Goal: Task Accomplishment & Management: Use online tool/utility

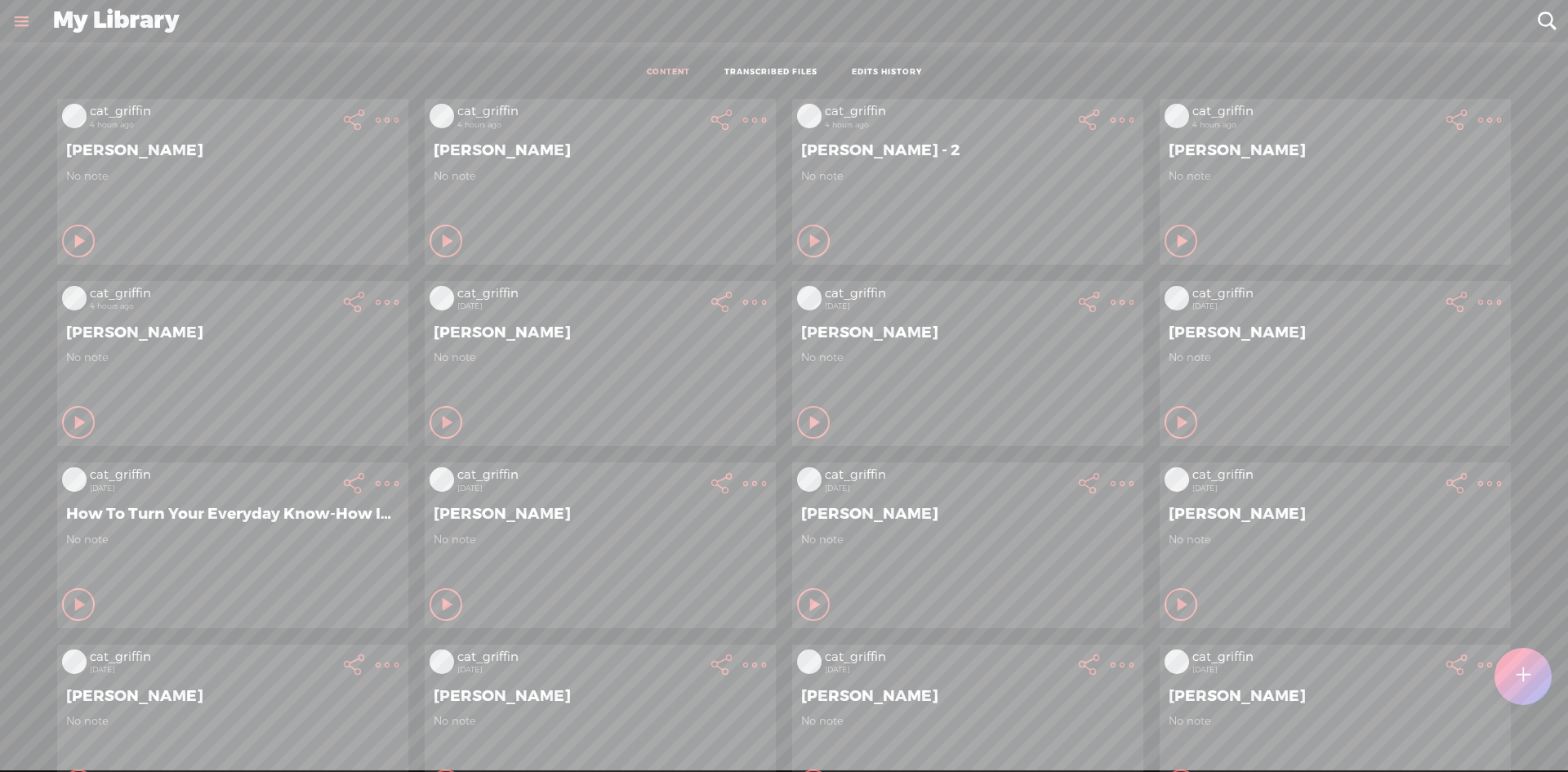
click at [775, 65] on ul "CONTENT TRANSCRIBED FILES EDITS HISTORY" at bounding box center [784, 72] width 433 height 36
click at [775, 71] on link "TRANSCRIBED FILES" at bounding box center [771, 73] width 93 height 12
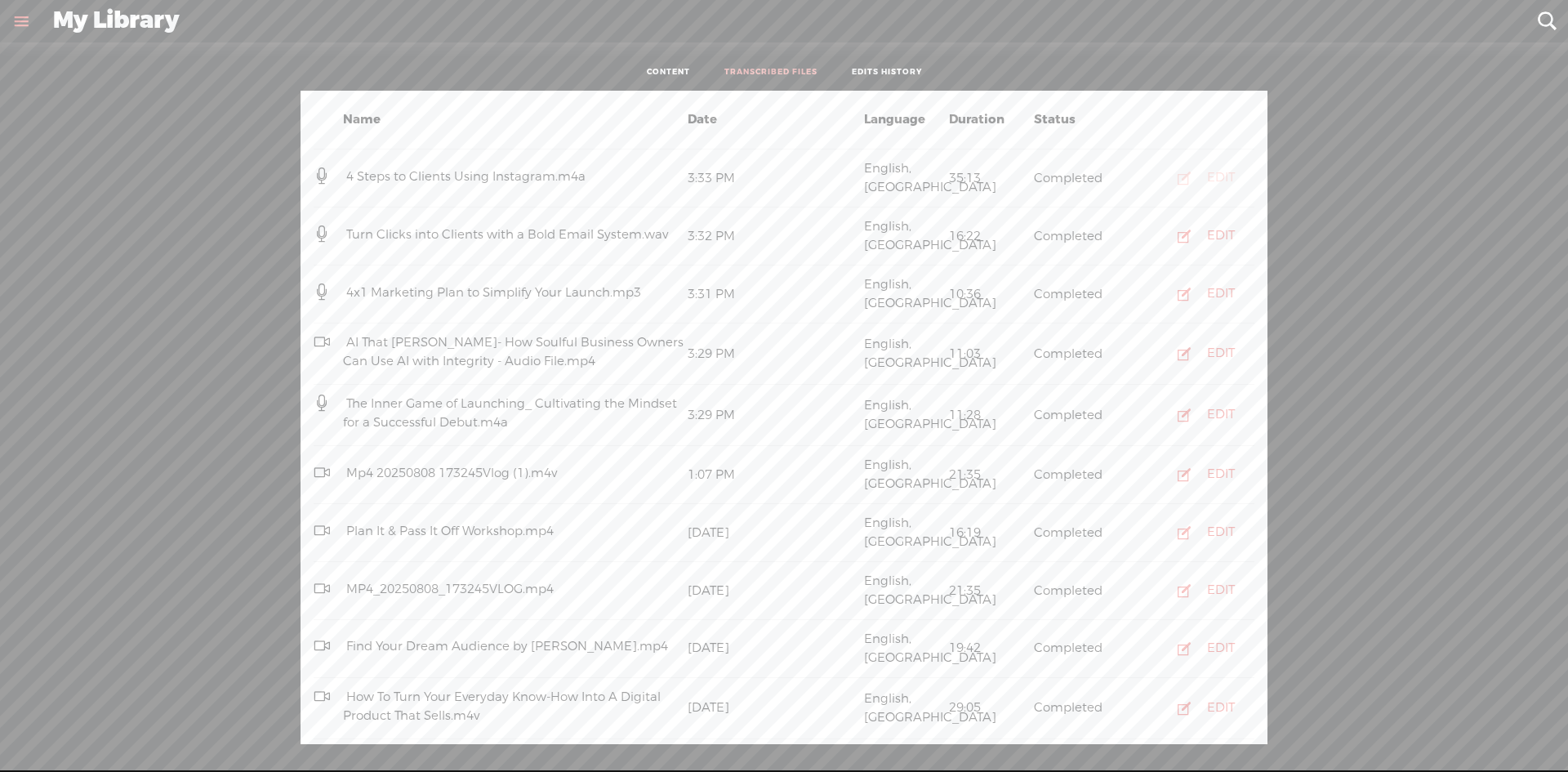
click at [1215, 171] on div "EDIT" at bounding box center [1220, 178] width 28 height 17
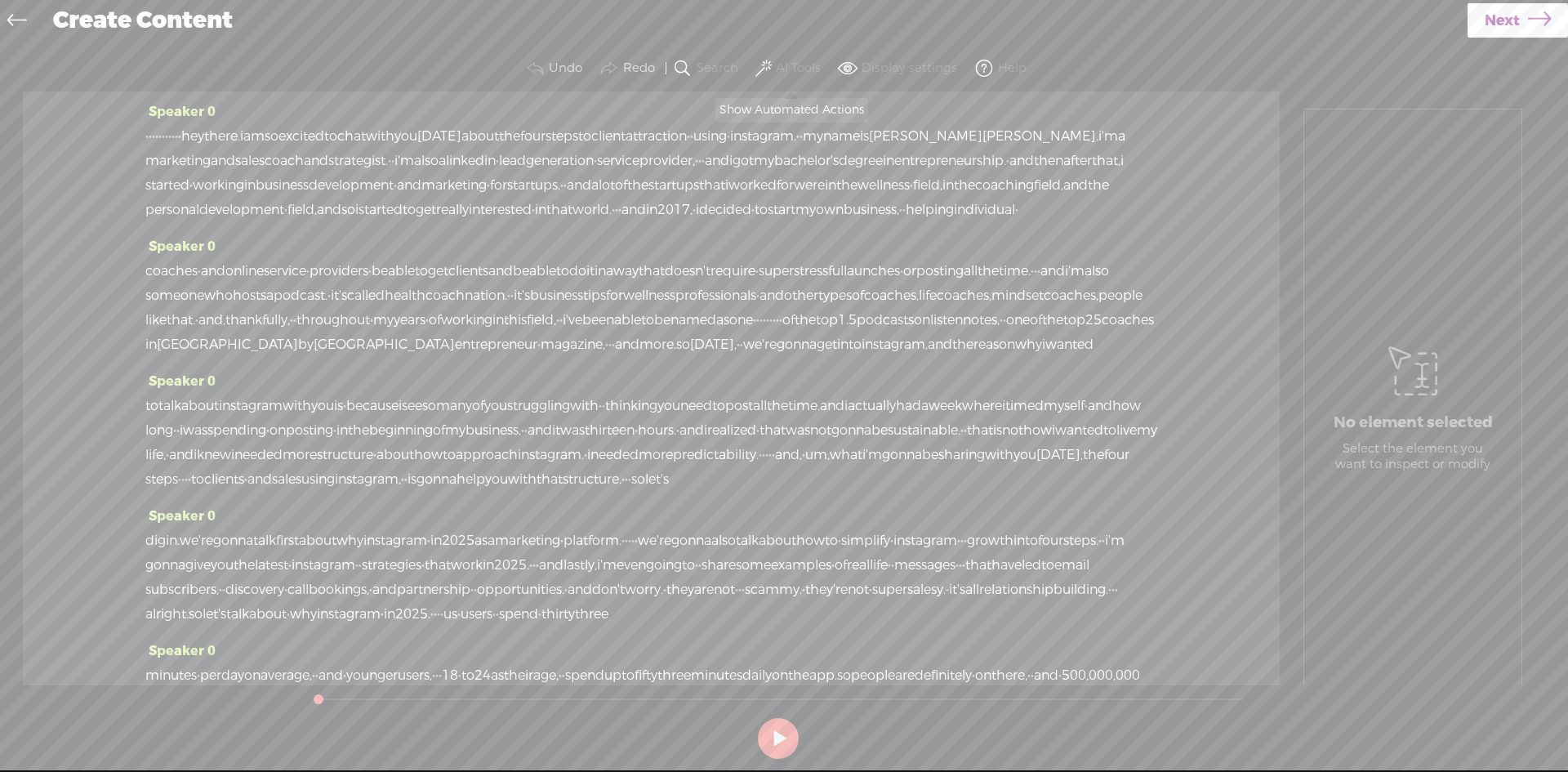
click at [795, 63] on label "AI Tools" at bounding box center [798, 68] width 45 height 17
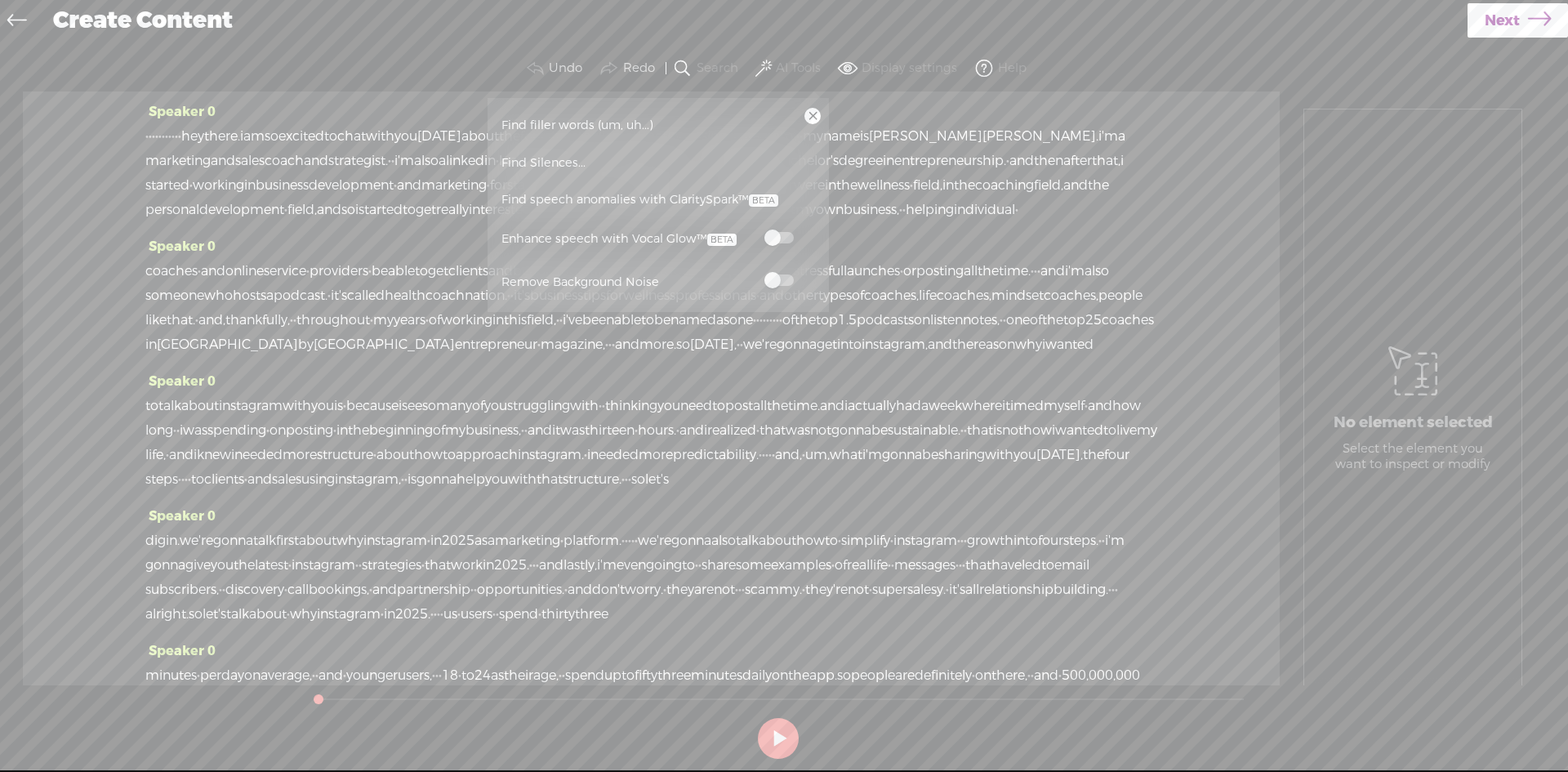
click at [776, 227] on label at bounding box center [780, 237] width 72 height 20
click at [772, 282] on span at bounding box center [779, 281] width 29 height 12
click at [1498, 23] on span "Next" at bounding box center [1502, 20] width 35 height 42
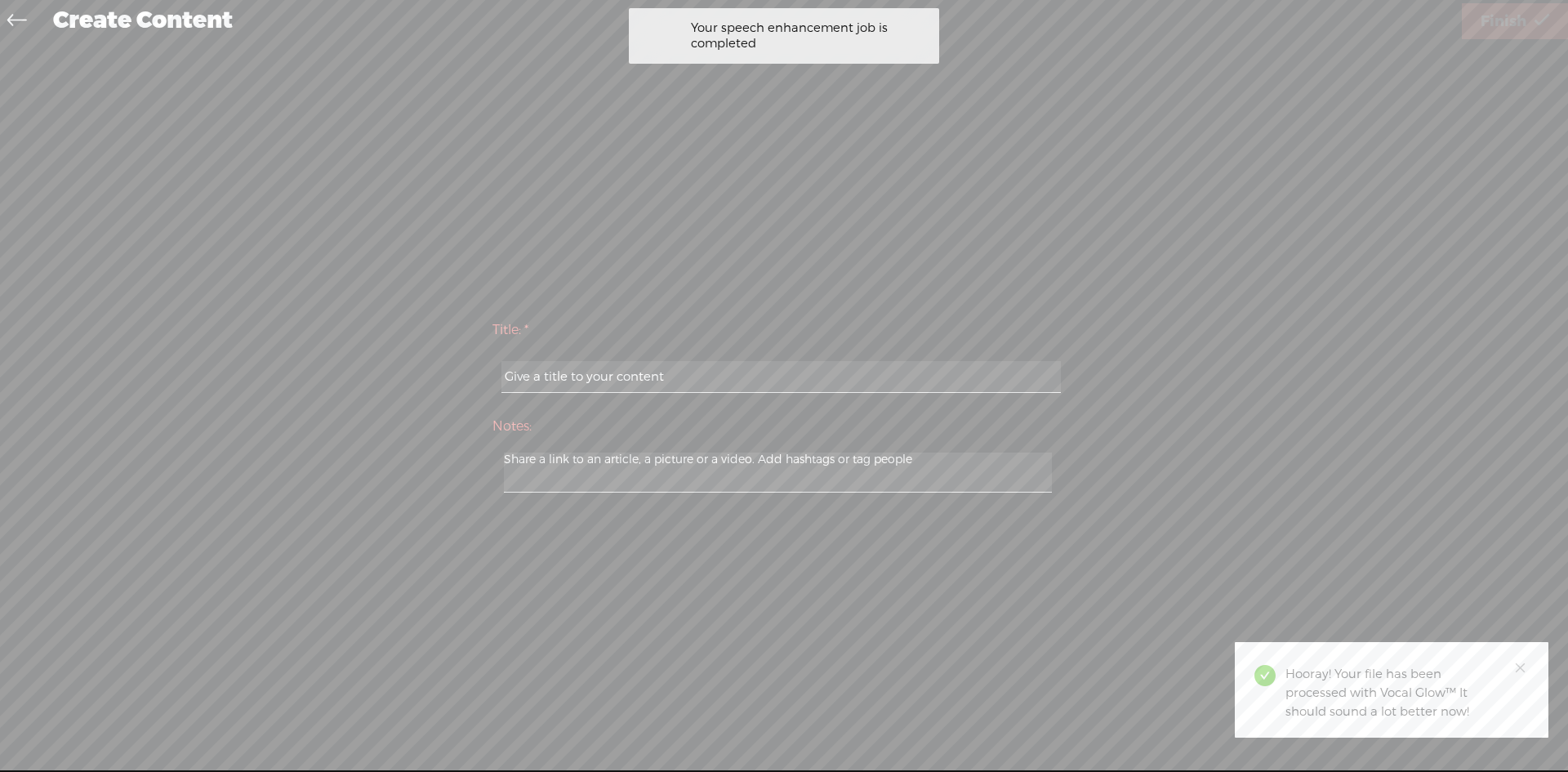
click at [712, 378] on input "text" at bounding box center [782, 377] width 559 height 32
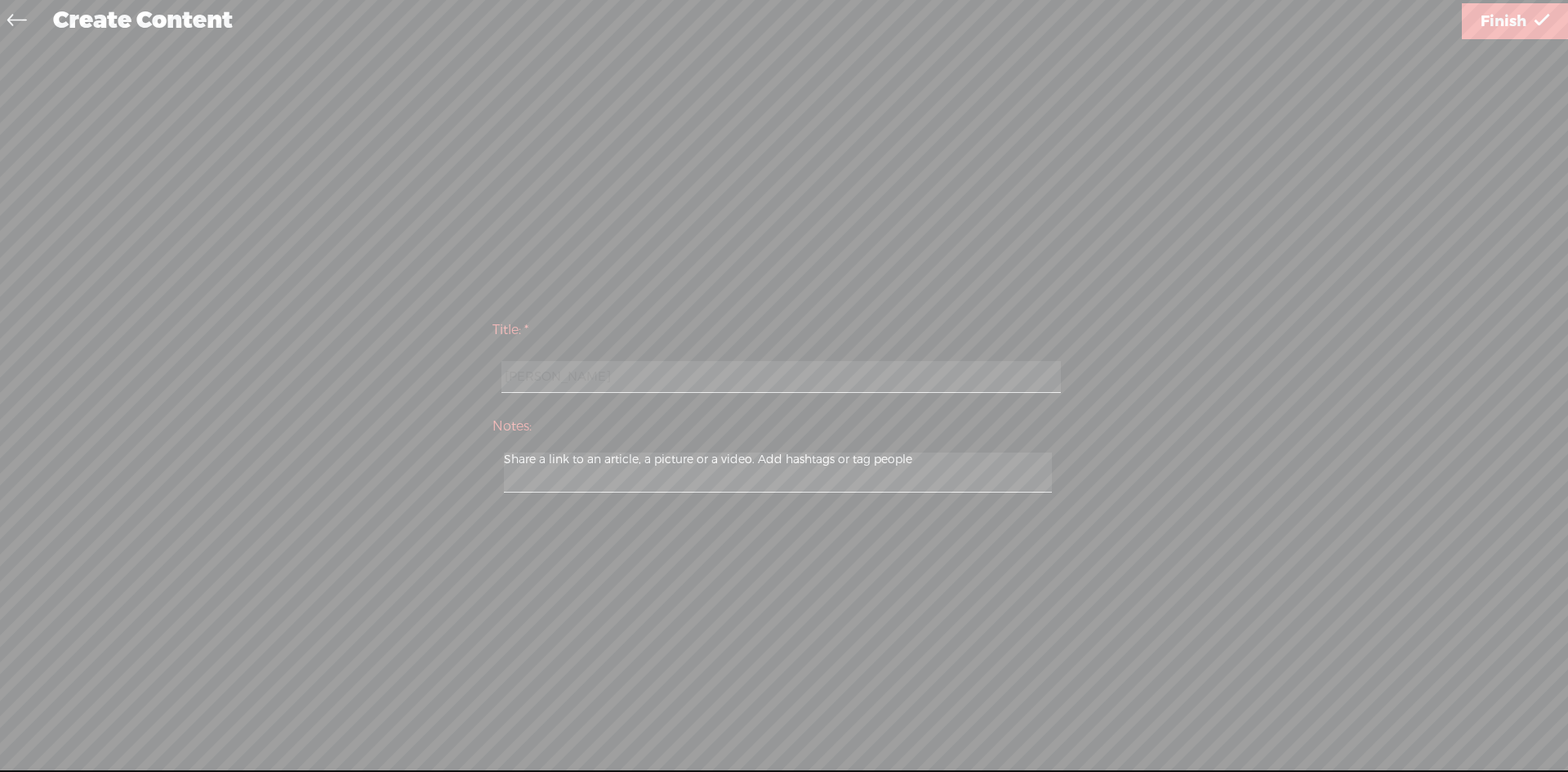
type input "Hailey Rowe"
click at [1503, 41] on div "Use text-to-audio Use voice actor Record From This Browser Use pre-recorded aud…" at bounding box center [1515, 21] width 106 height 43
click at [1511, 34] on span "Finish" at bounding box center [1503, 21] width 46 height 42
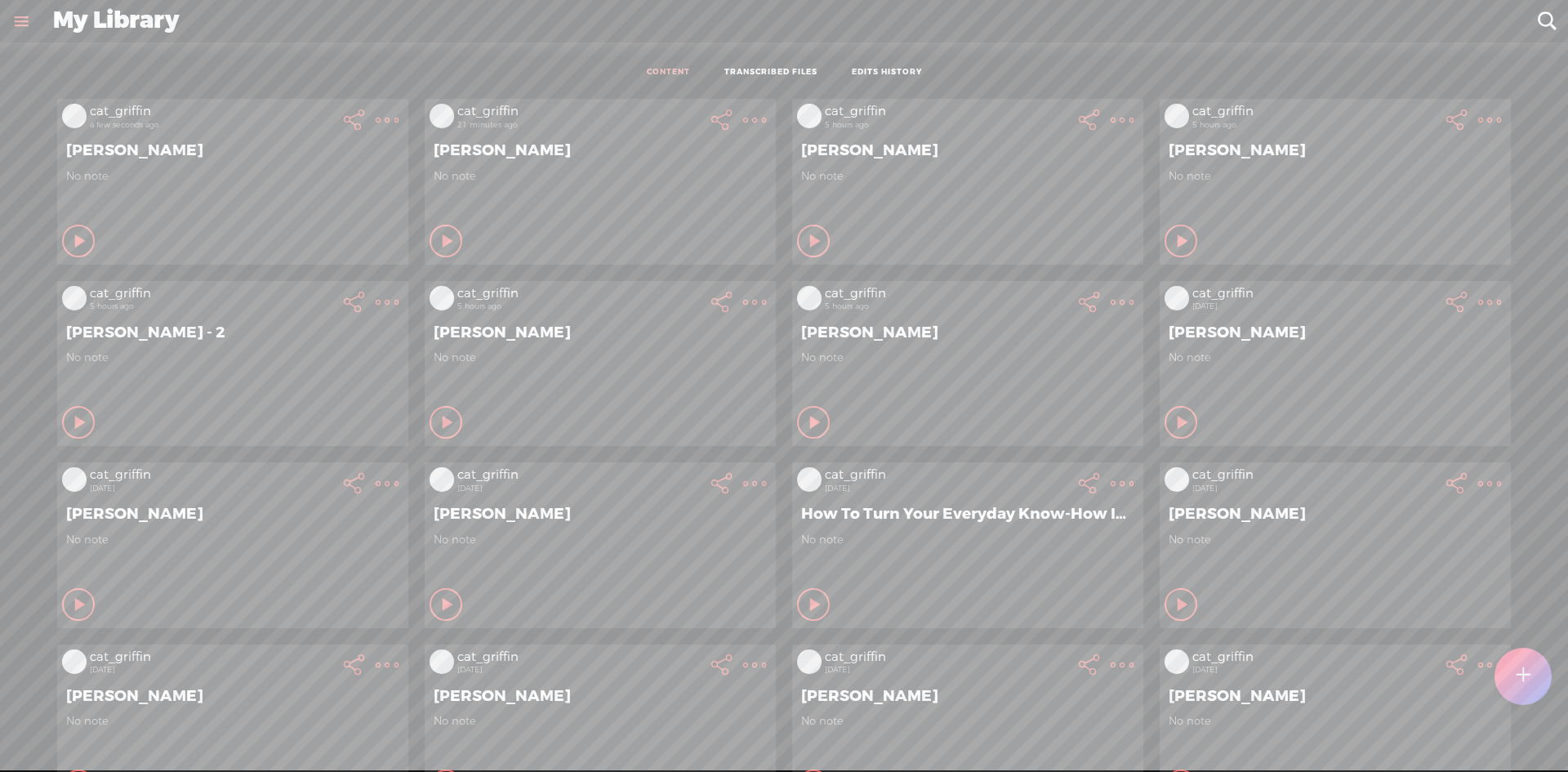
click at [376, 113] on t at bounding box center [387, 120] width 23 height 23
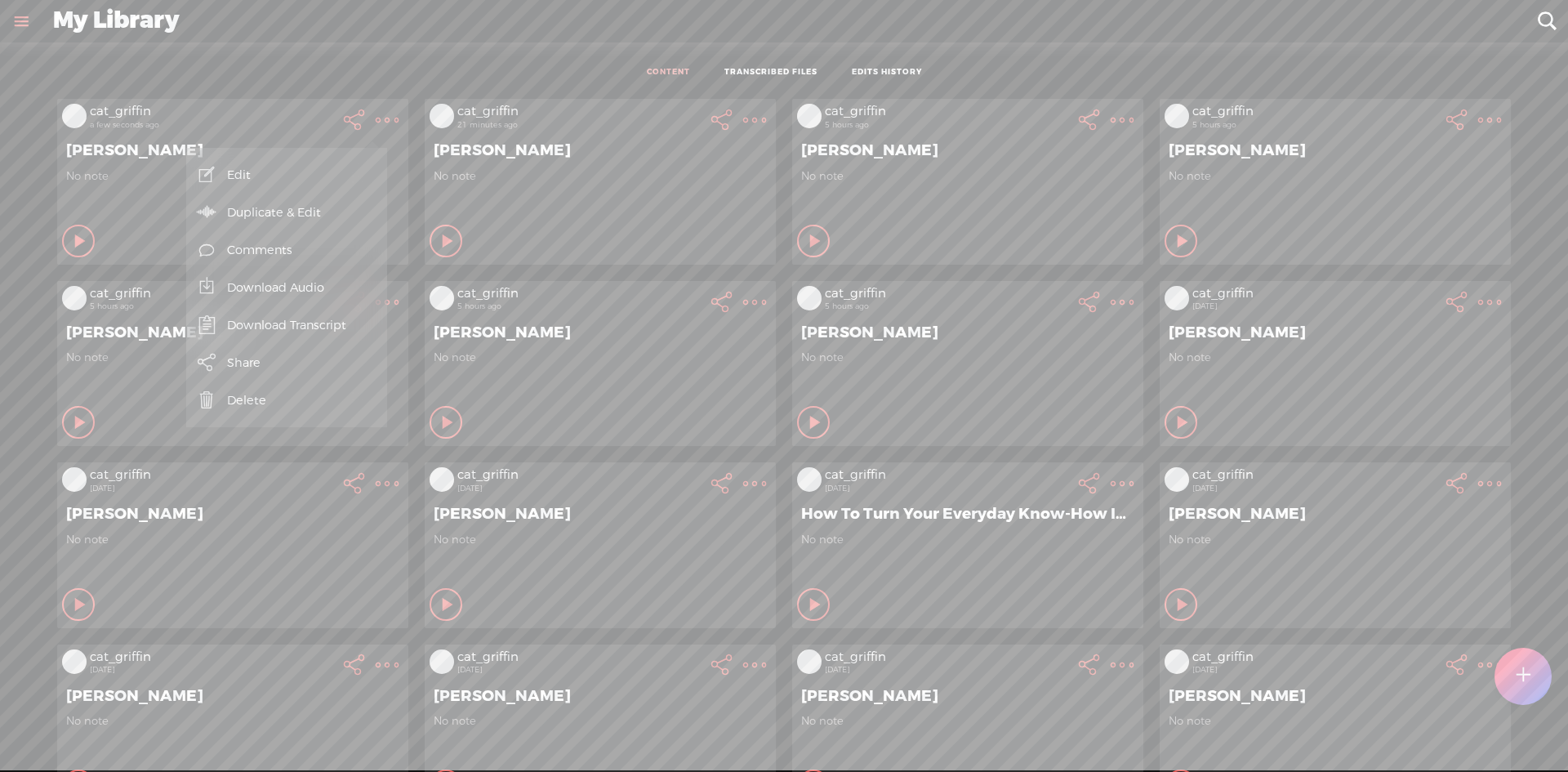
click at [341, 293] on link "Download Audio" at bounding box center [286, 287] width 184 height 38
click at [106, 275] on span "Download .mp3 file" at bounding box center [96, 269] width 144 height 37
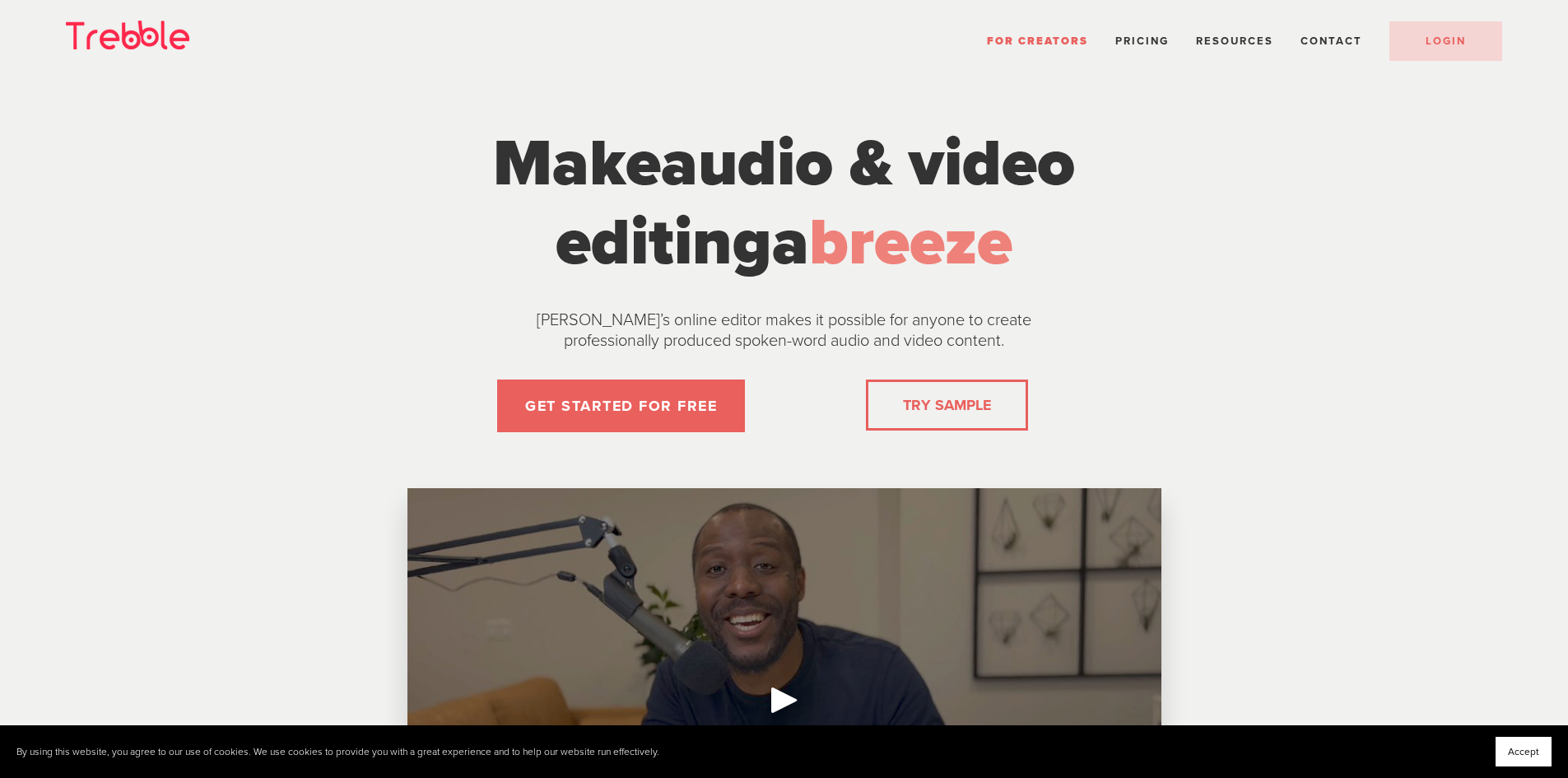
click at [1075, 124] on span "audio & video" at bounding box center [868, 163] width 414 height 79
click at [1443, 47] on span "LOGIN" at bounding box center [1445, 40] width 40 height 13
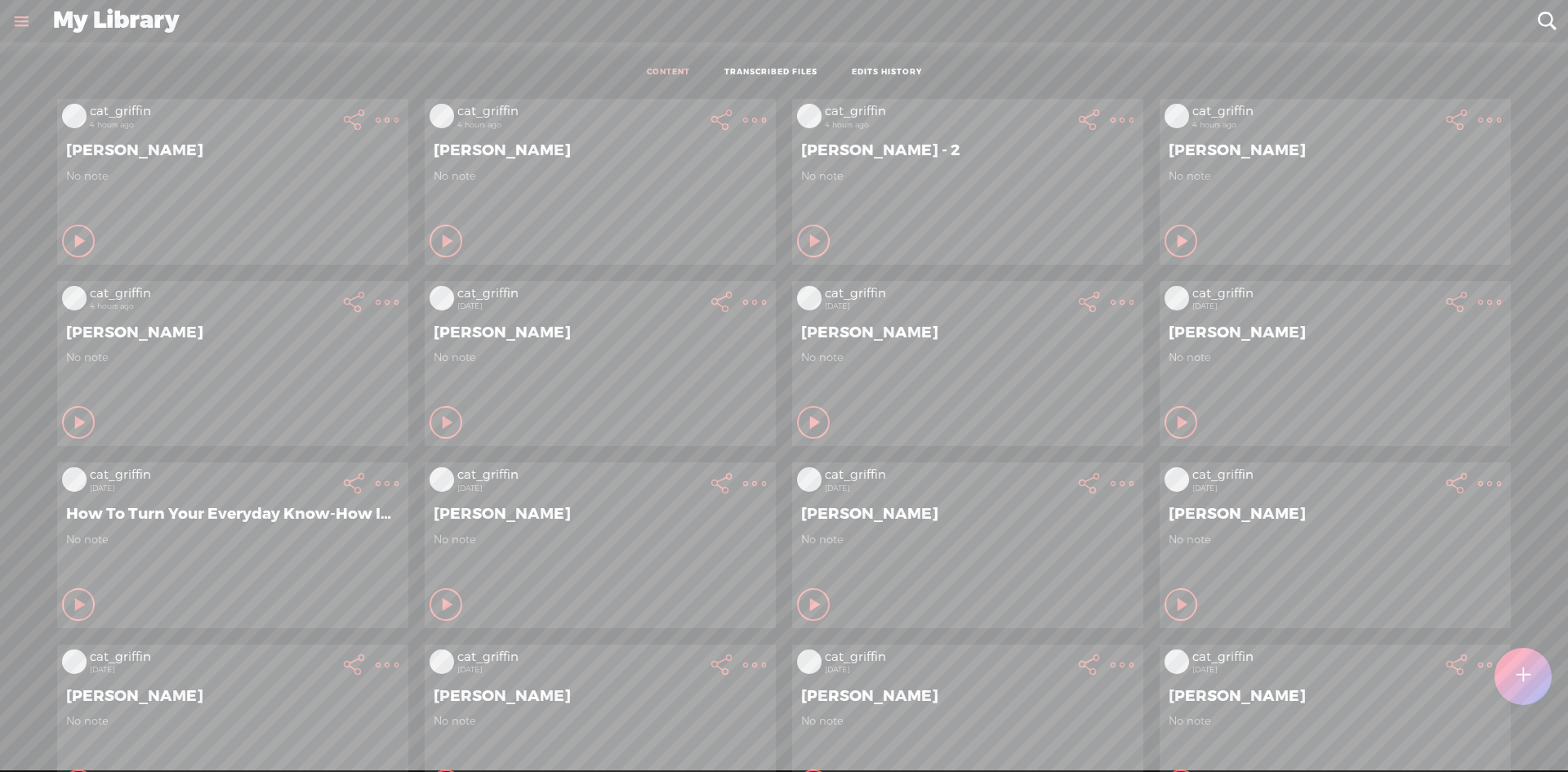
click at [1522, 687] on t at bounding box center [1522, 676] width 14 height 36
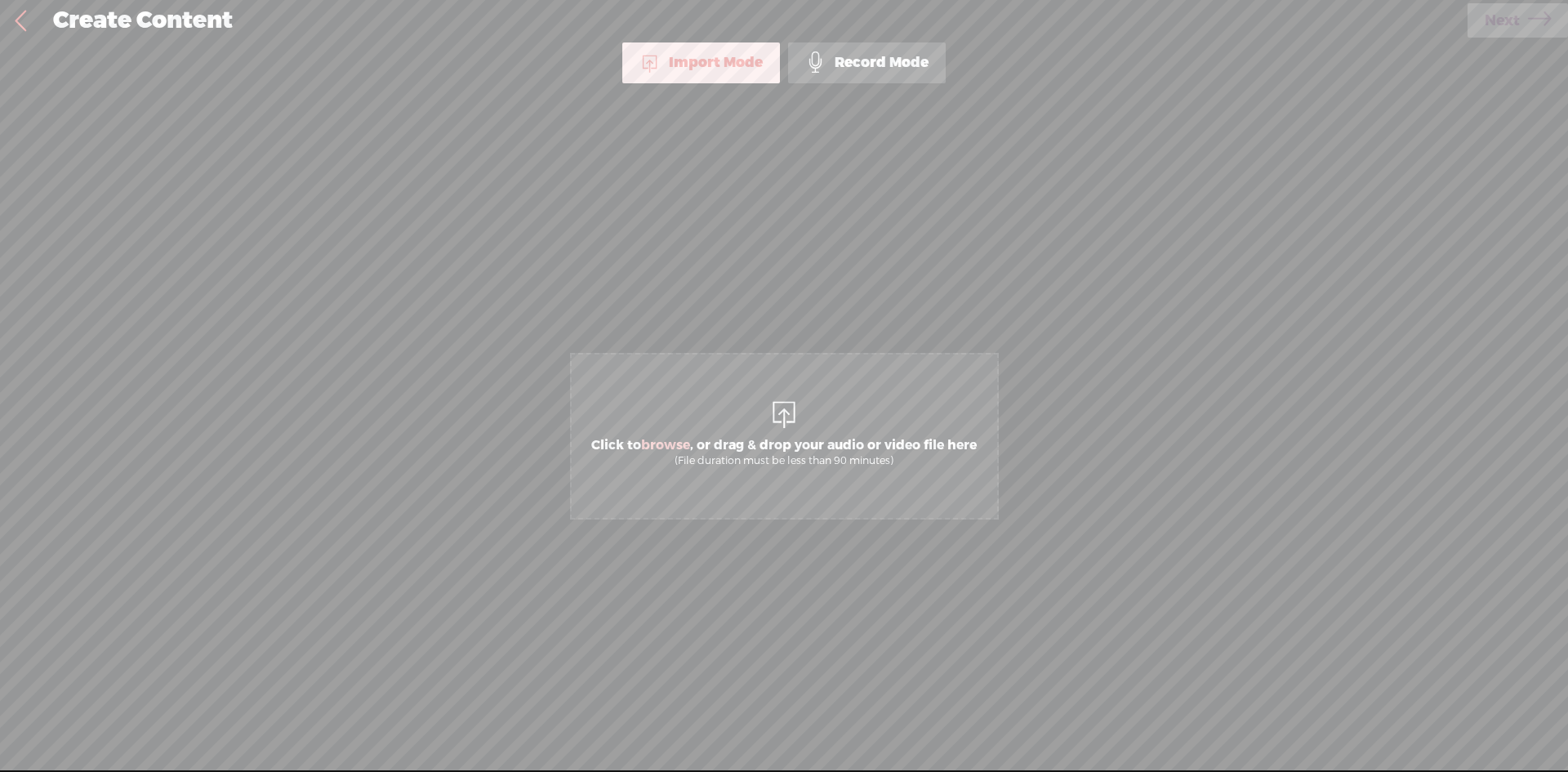
click at [767, 403] on span "Click to browse , or drag & drop your audio or video file here (File duration m…" at bounding box center [784, 436] width 429 height 167
click at [1499, 20] on span "Next" at bounding box center [1502, 20] width 35 height 42
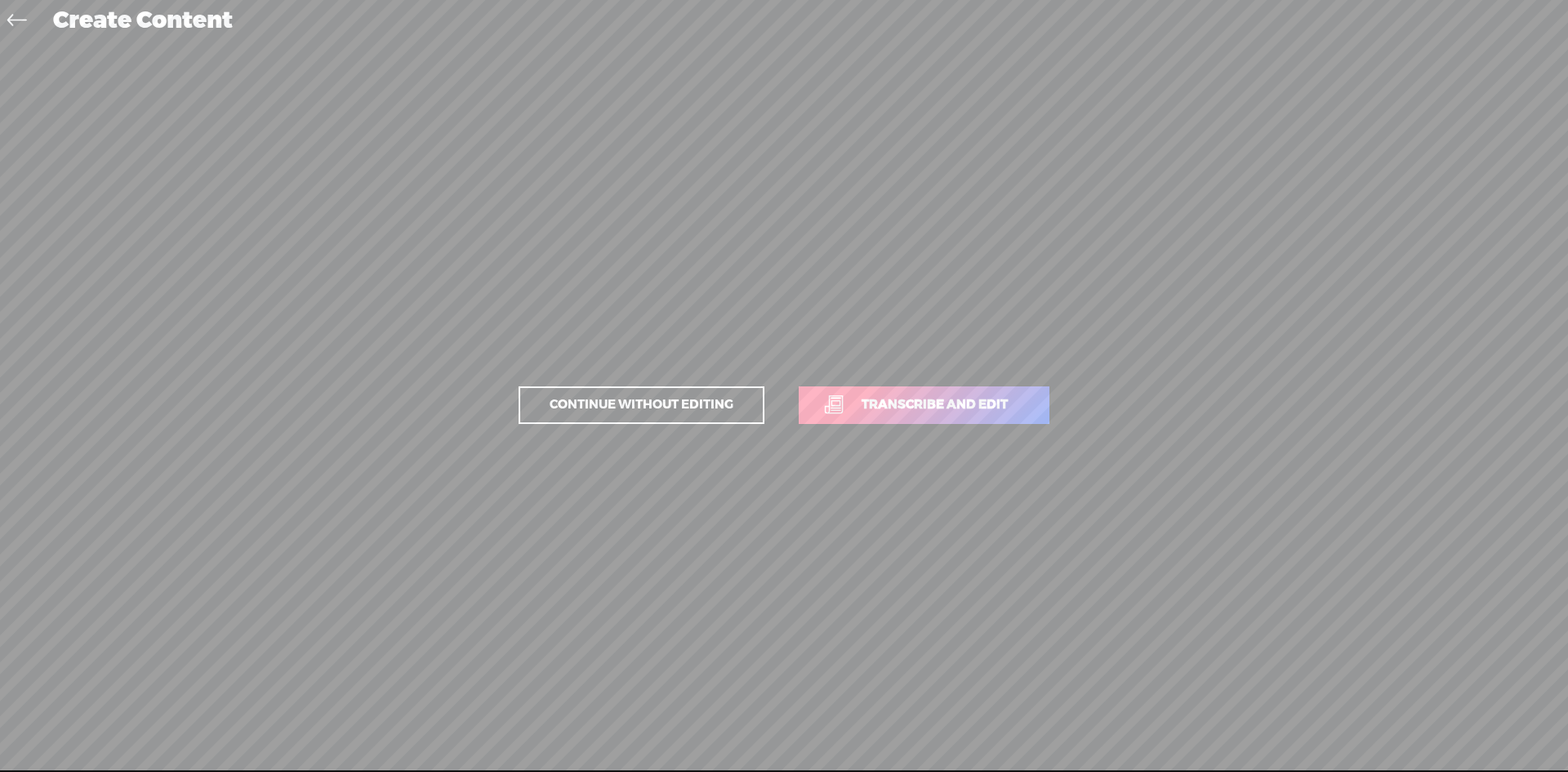
click at [970, 407] on span "Transcribe and edit" at bounding box center [935, 404] width 181 height 18
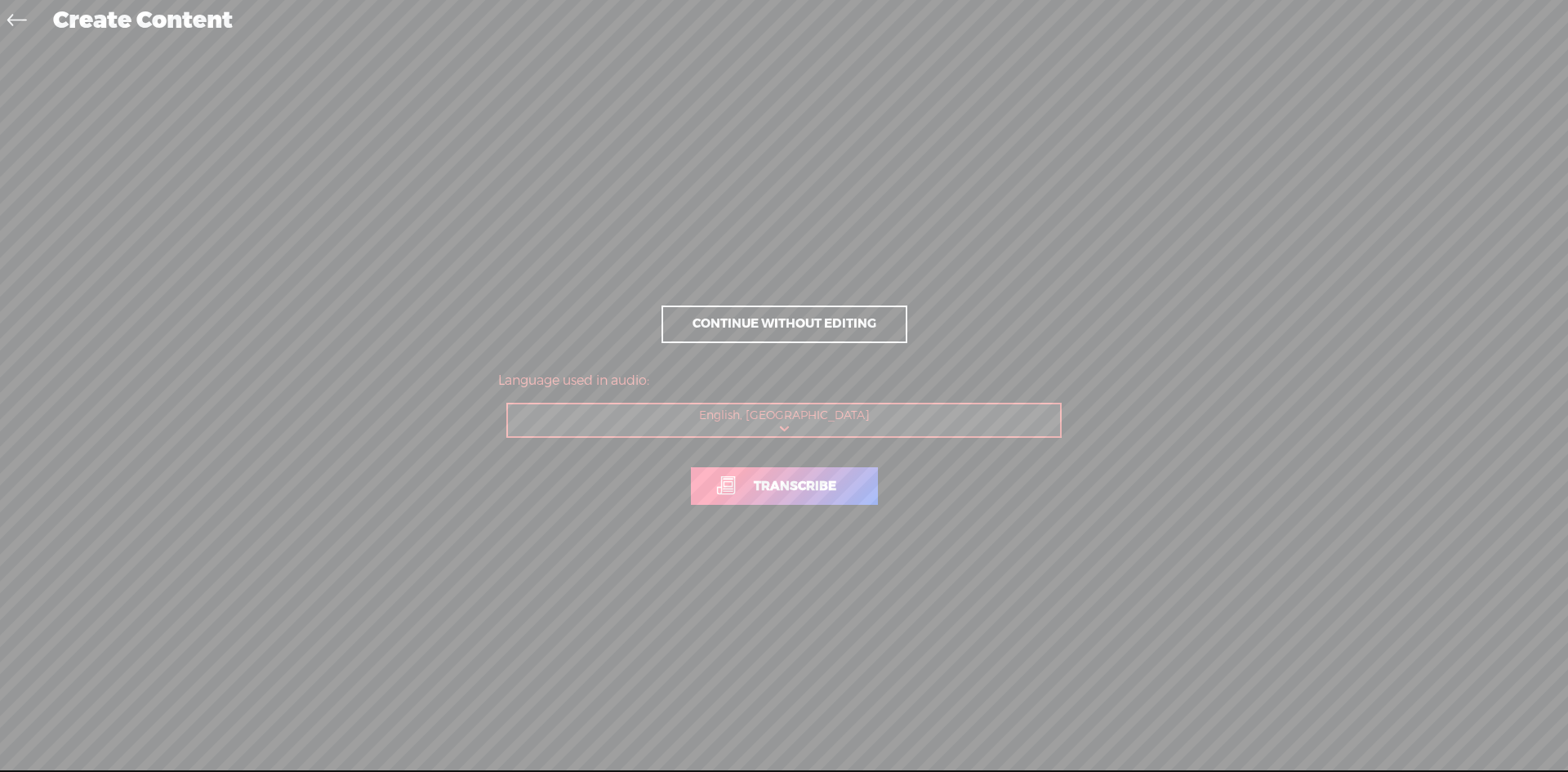
click at [868, 474] on link "Transcribe" at bounding box center [784, 486] width 187 height 38
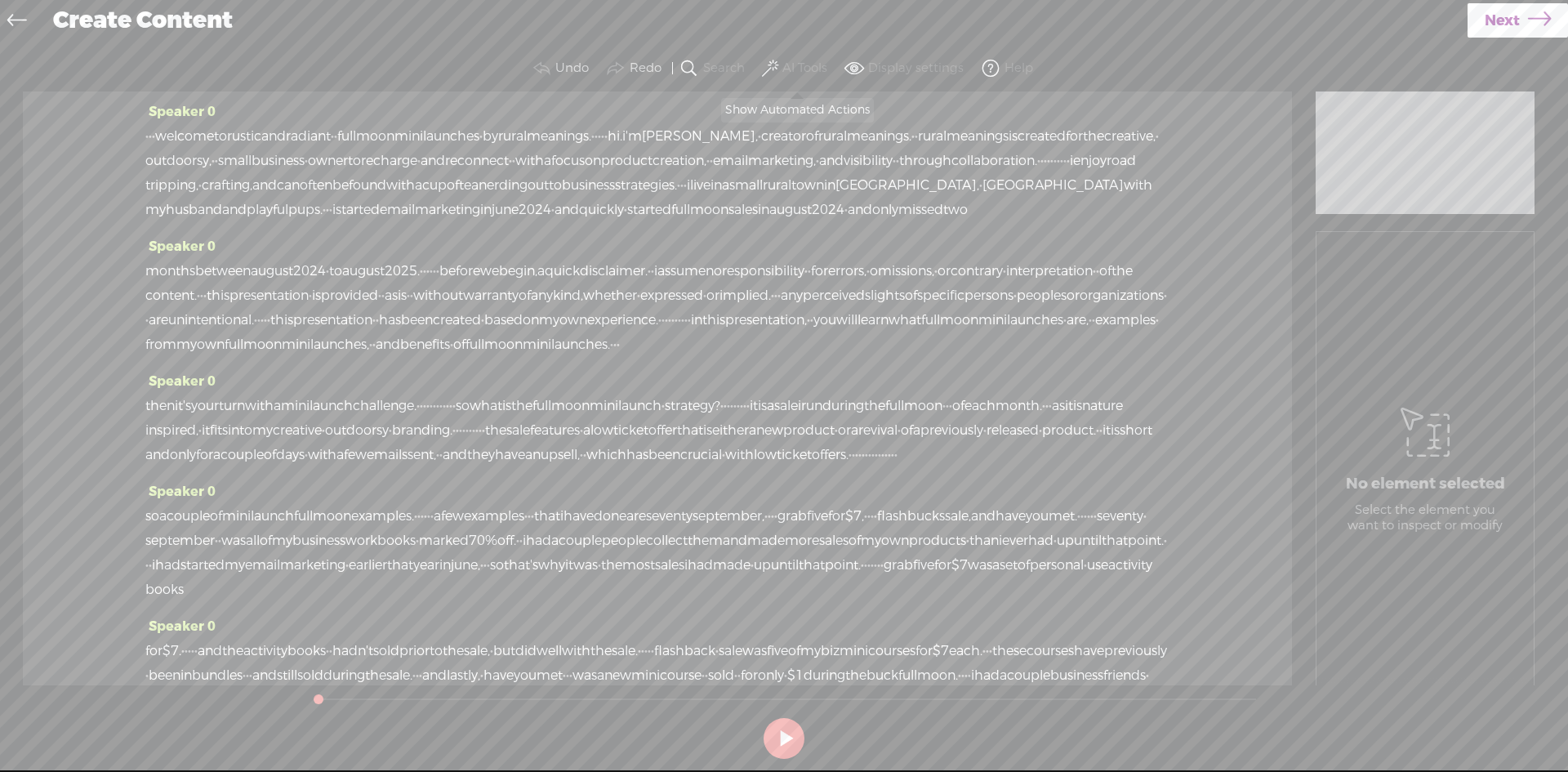
click at [808, 64] on label "AI Tools" at bounding box center [805, 68] width 45 height 17
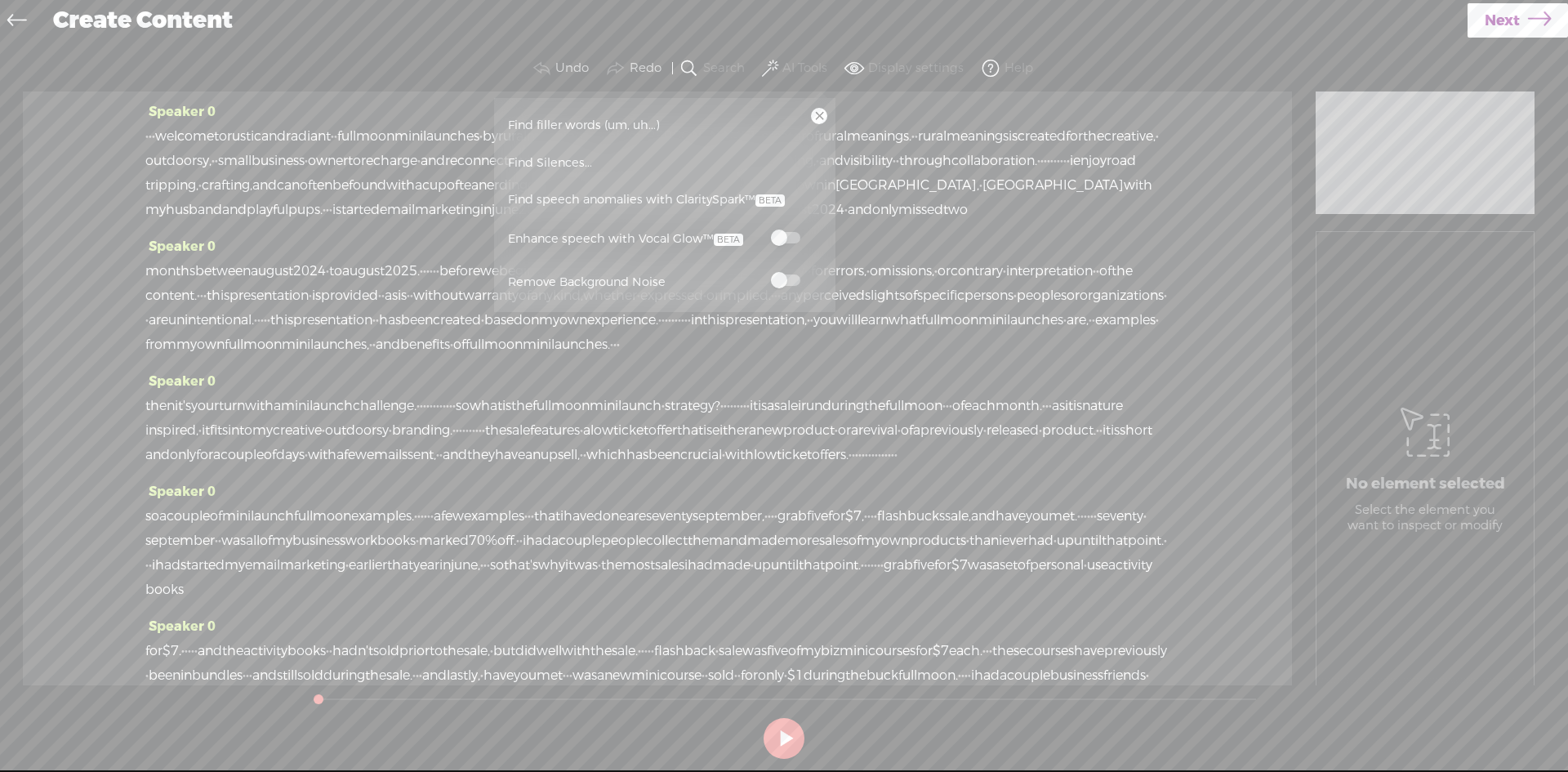
click at [785, 230] on label at bounding box center [785, 237] width 72 height 20
click at [777, 284] on span at bounding box center [785, 281] width 29 height 12
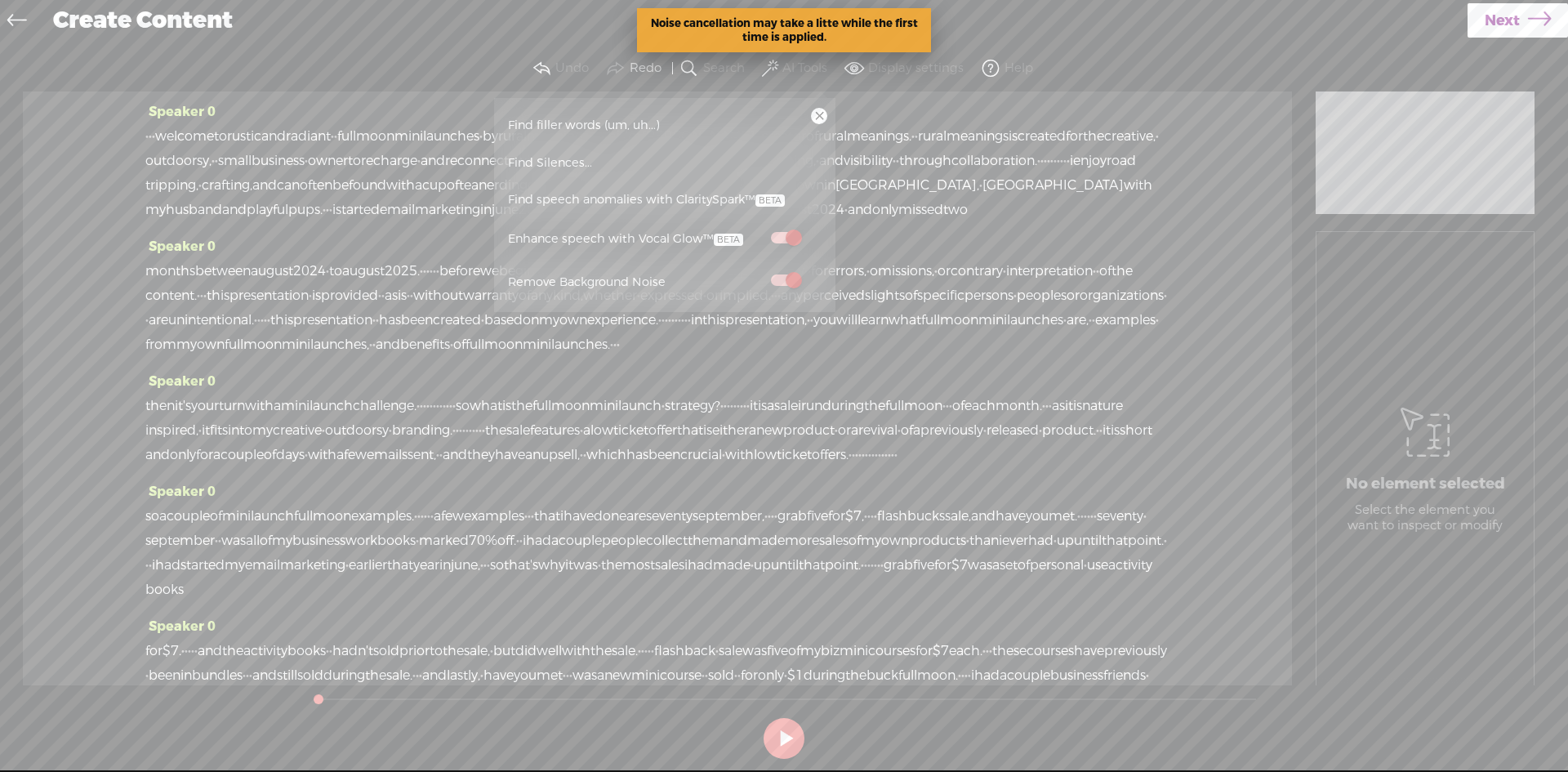
click at [1524, 14] on link "Next" at bounding box center [1518, 19] width 100 height 34
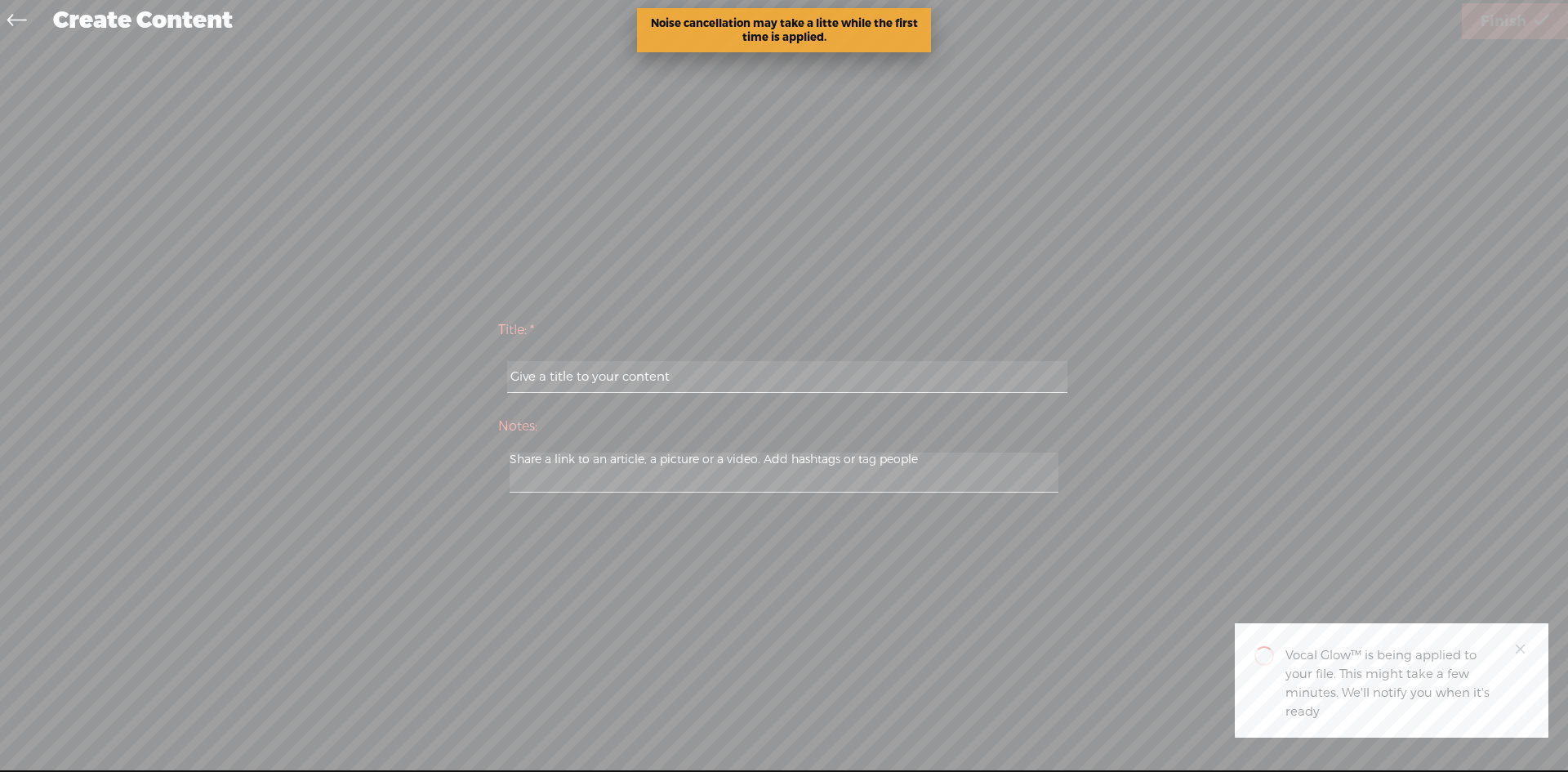
click at [21, 20] on icon at bounding box center [17, 22] width 18 height 37
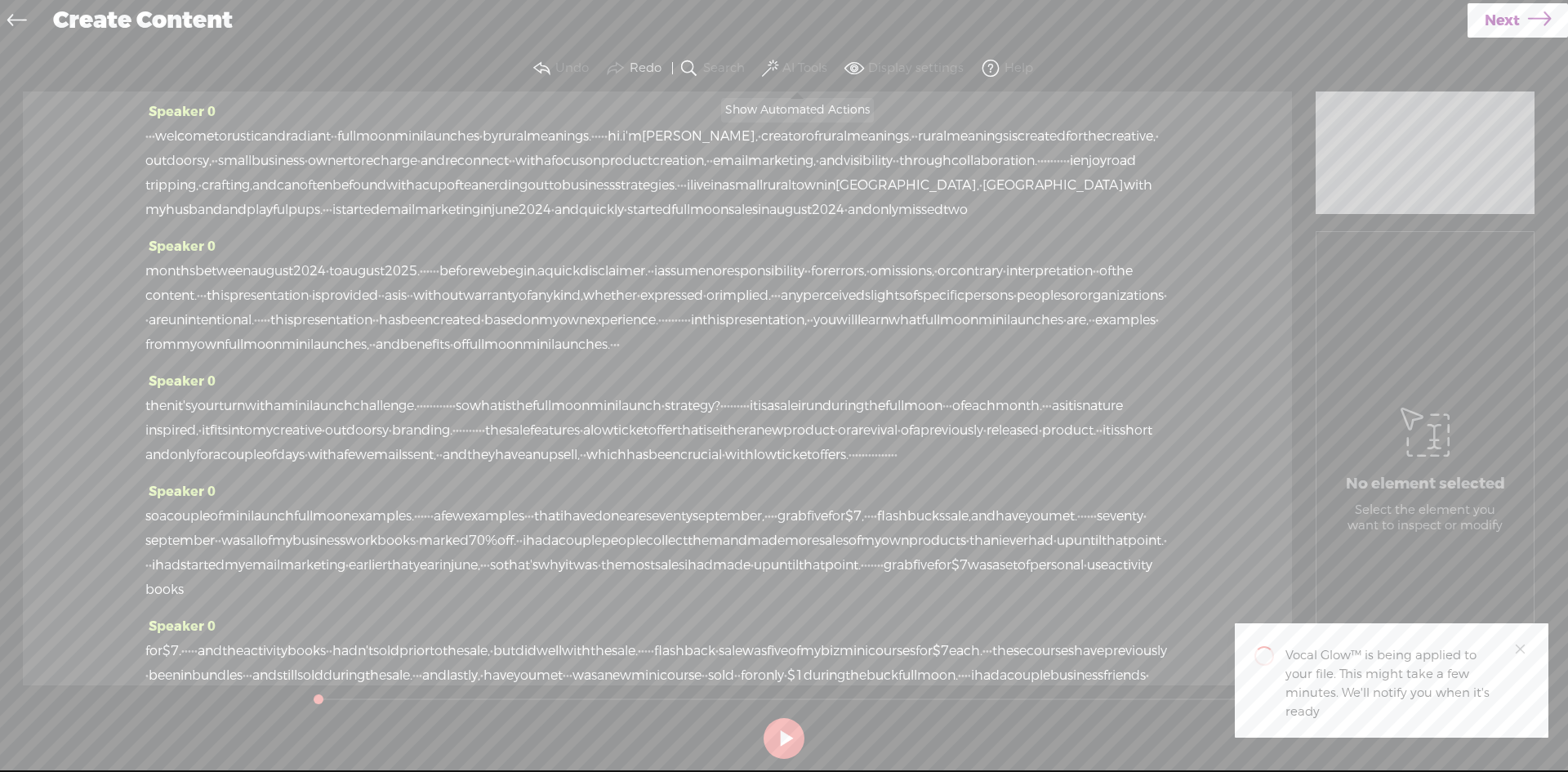
click at [804, 65] on label "AI Tools" at bounding box center [805, 68] width 45 height 17
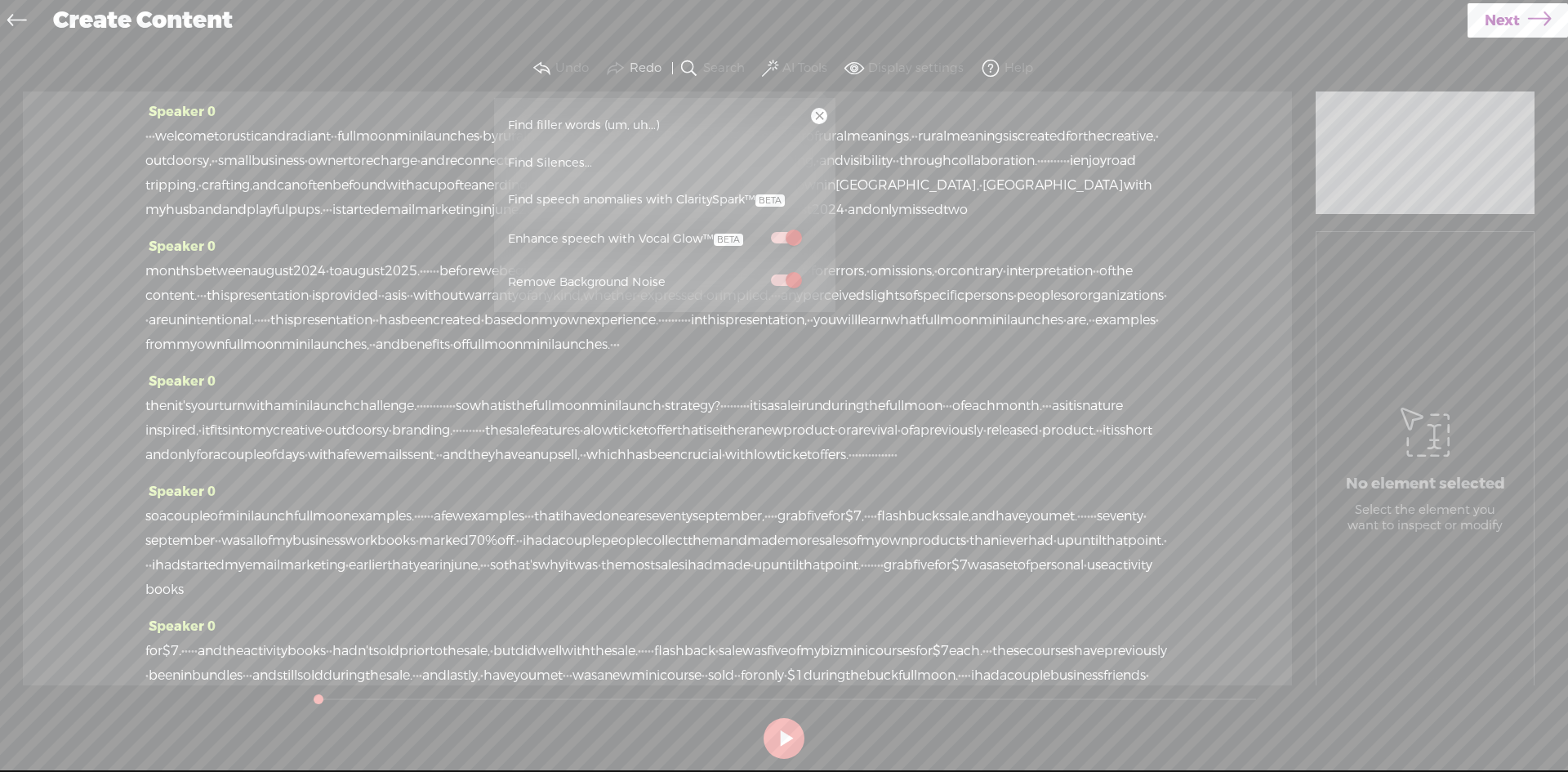
click at [813, 116] on link at bounding box center [818, 116] width 17 height 17
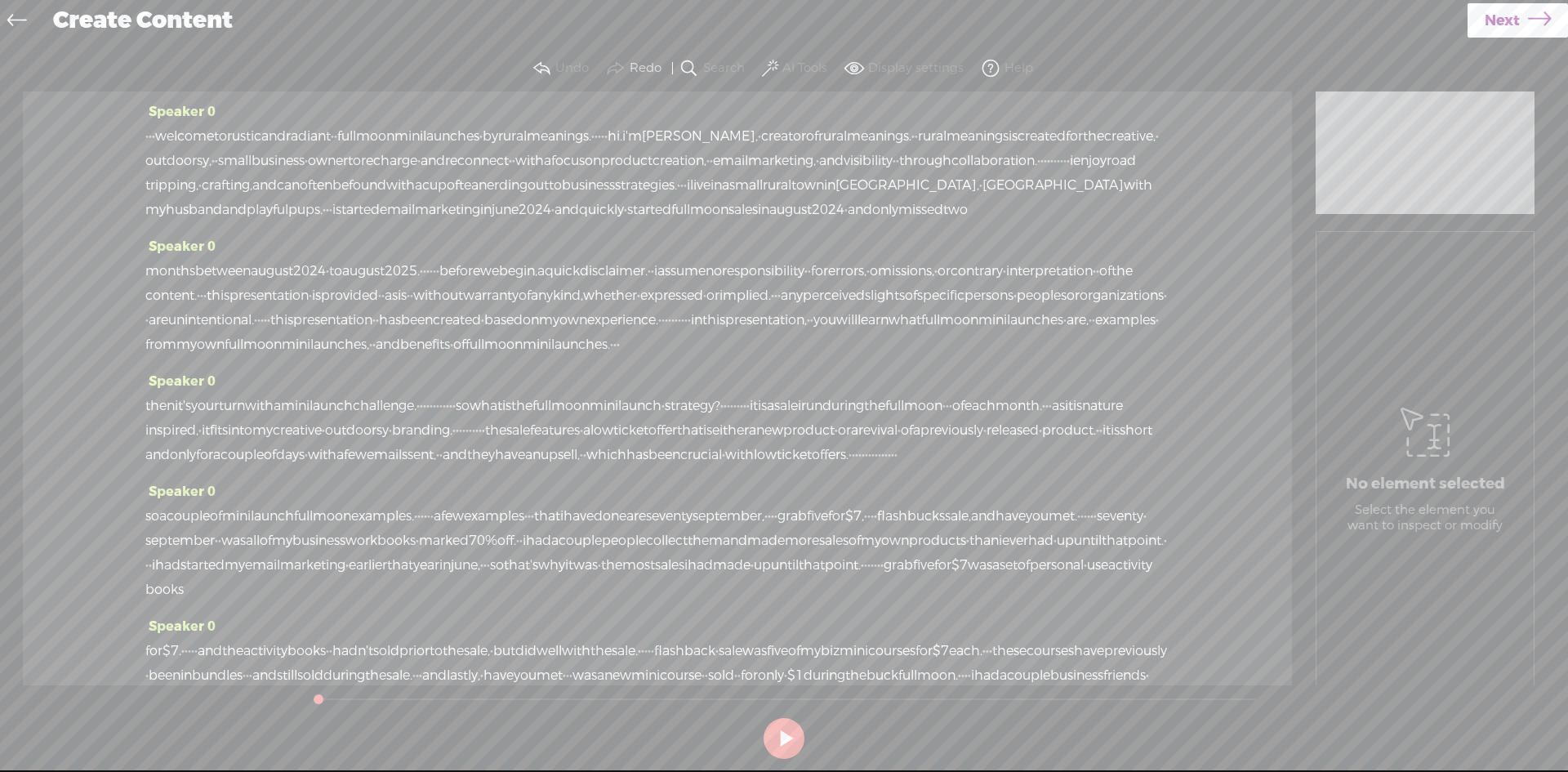
click at [1516, 22] on span "Next" at bounding box center [1502, 20] width 35 height 42
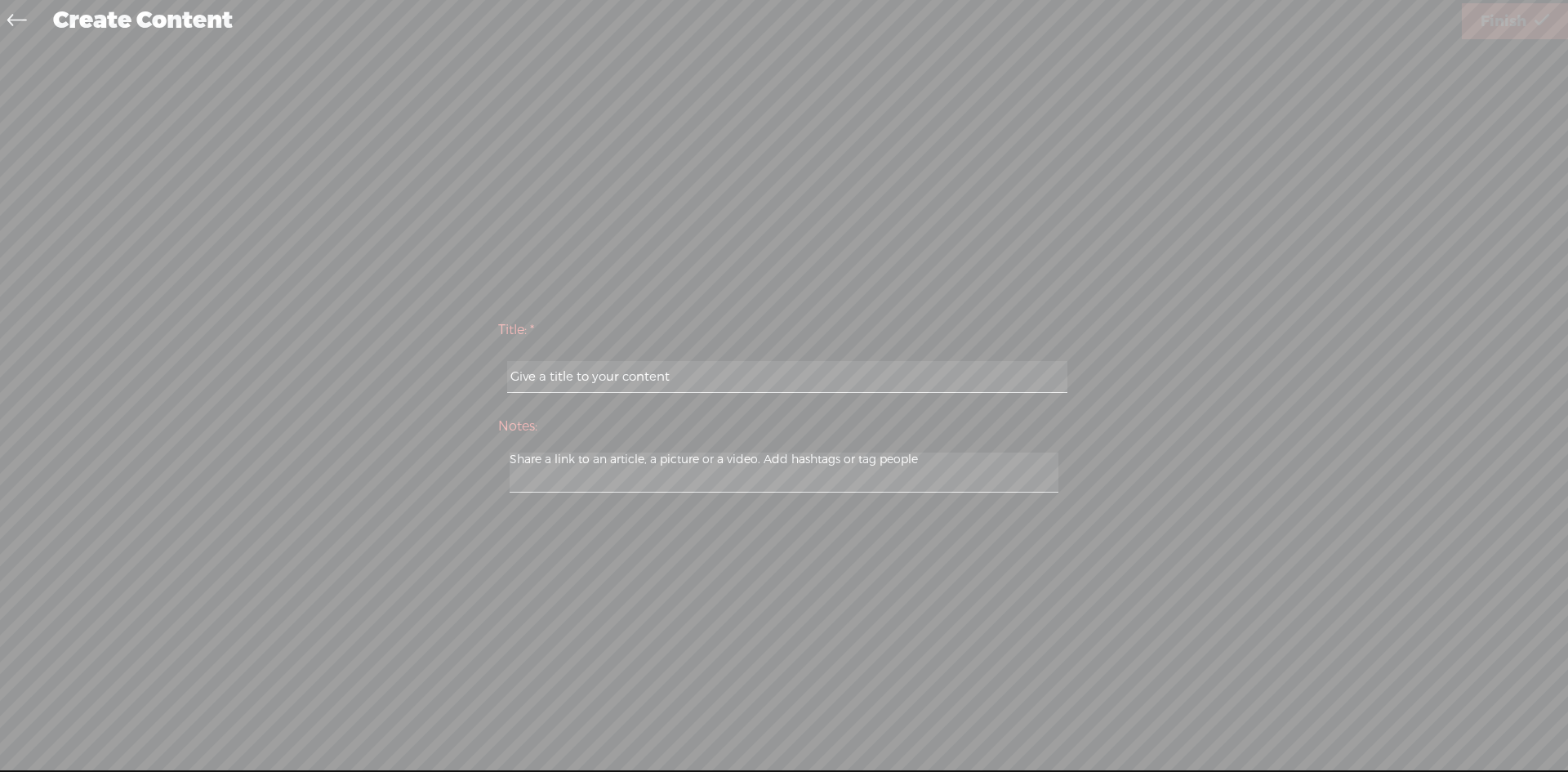
drag, startPoint x: 923, startPoint y: 401, endPoint x: 923, endPoint y: 389, distance: 12.0
click at [923, 399] on div at bounding box center [784, 378] width 572 height 50
click at [923, 389] on input "text" at bounding box center [786, 377] width 559 height 32
type input "[PERSON_NAME]"
click at [1544, 33] on icon at bounding box center [1542, 21] width 15 height 42
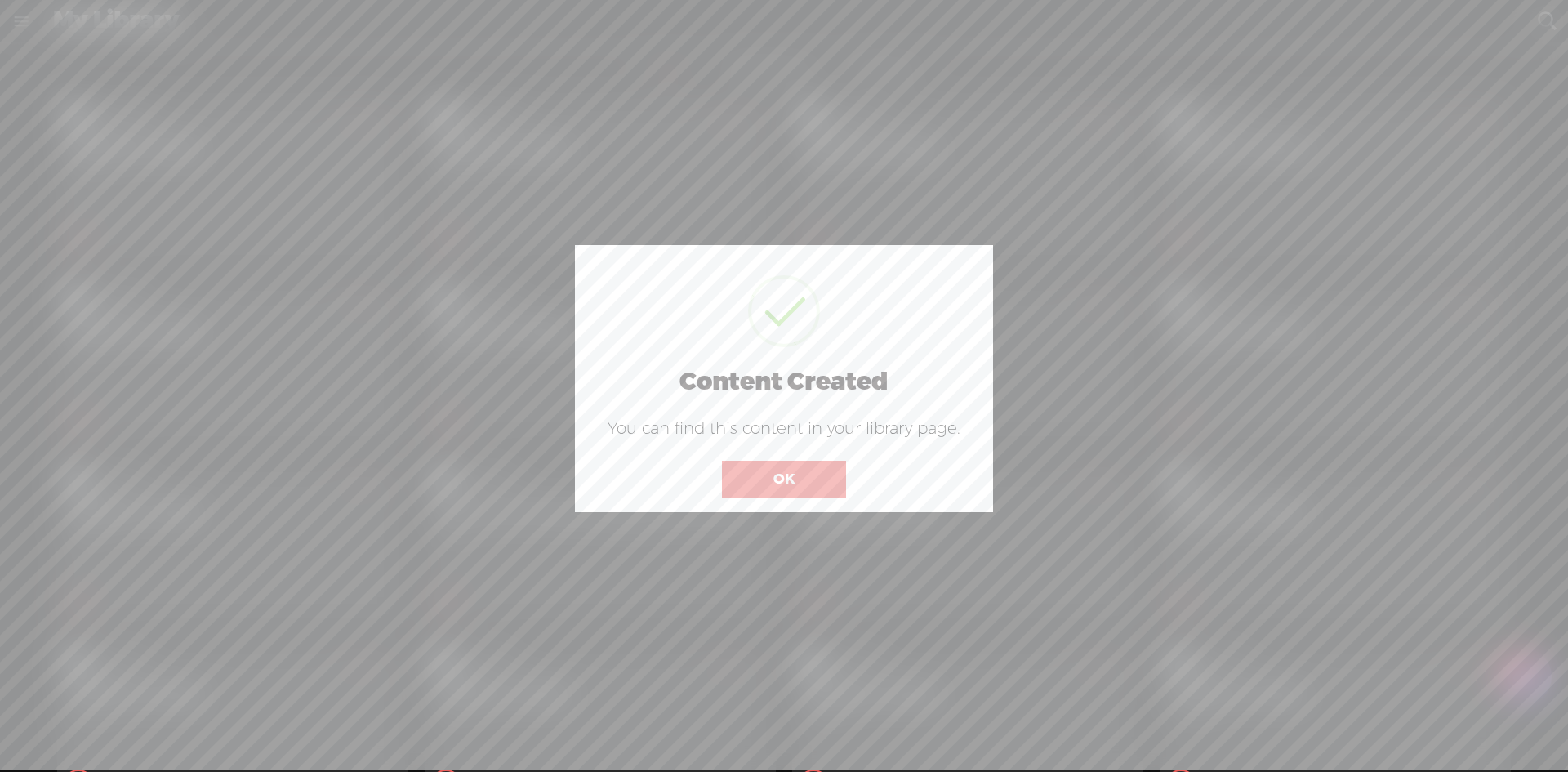
click at [811, 467] on button "OK" at bounding box center [784, 479] width 124 height 38
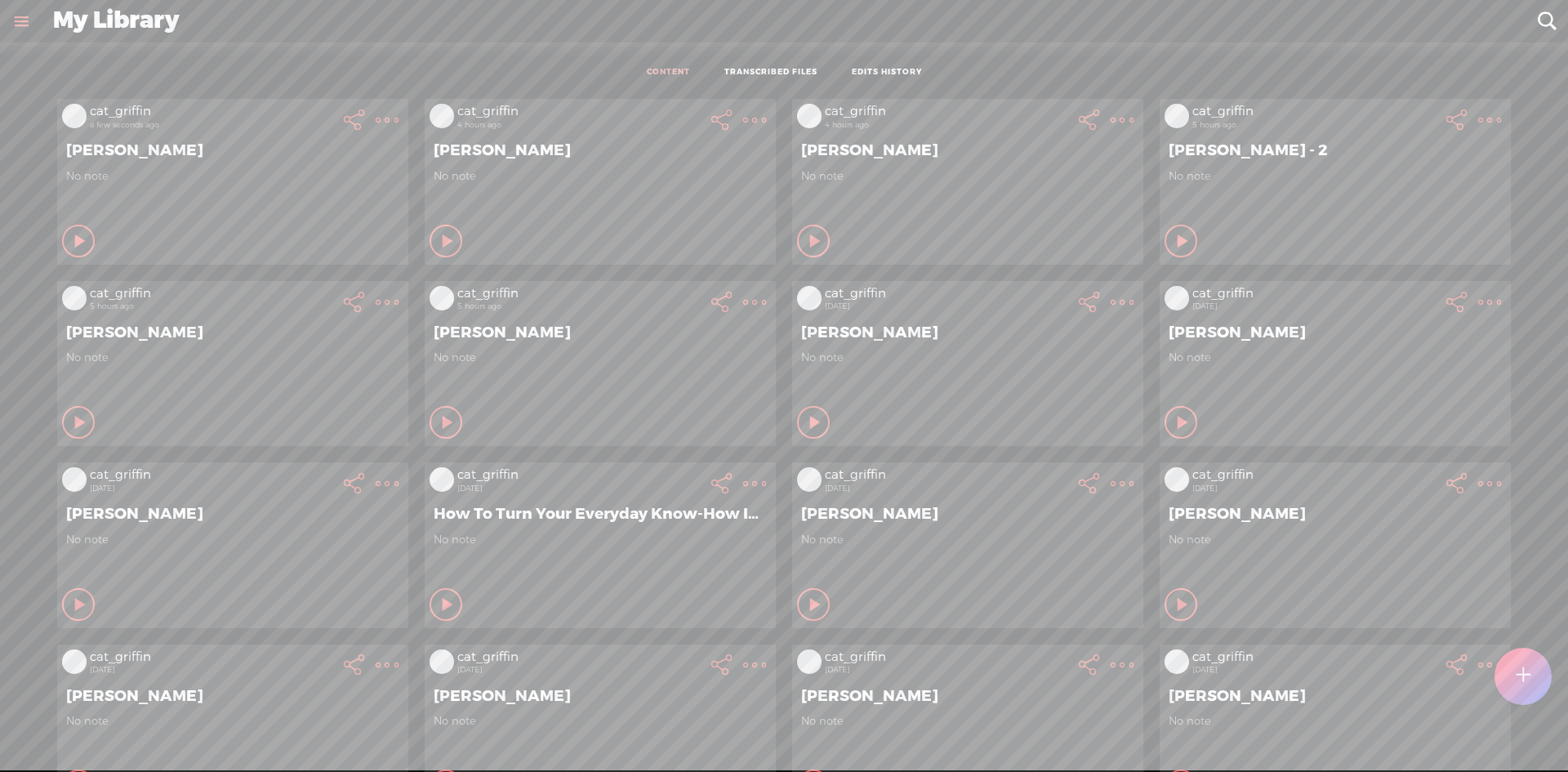
click at [376, 119] on t at bounding box center [387, 120] width 23 height 23
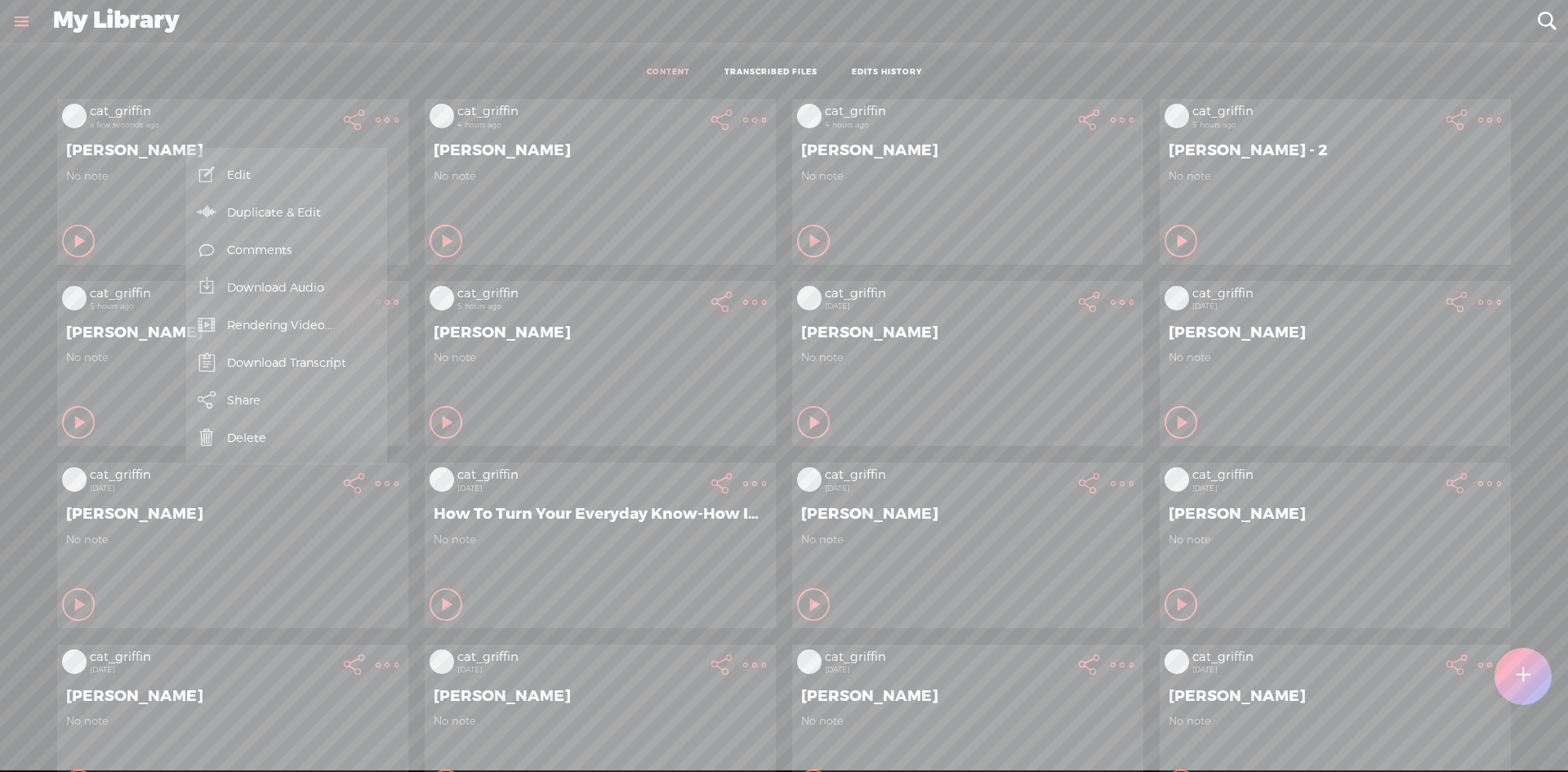
click at [321, 293] on link "Download Audio" at bounding box center [286, 287] width 184 height 38
click at [124, 254] on span "Download .mp3 file" at bounding box center [96, 269] width 144 height 37
